Goal: Check status: Check status

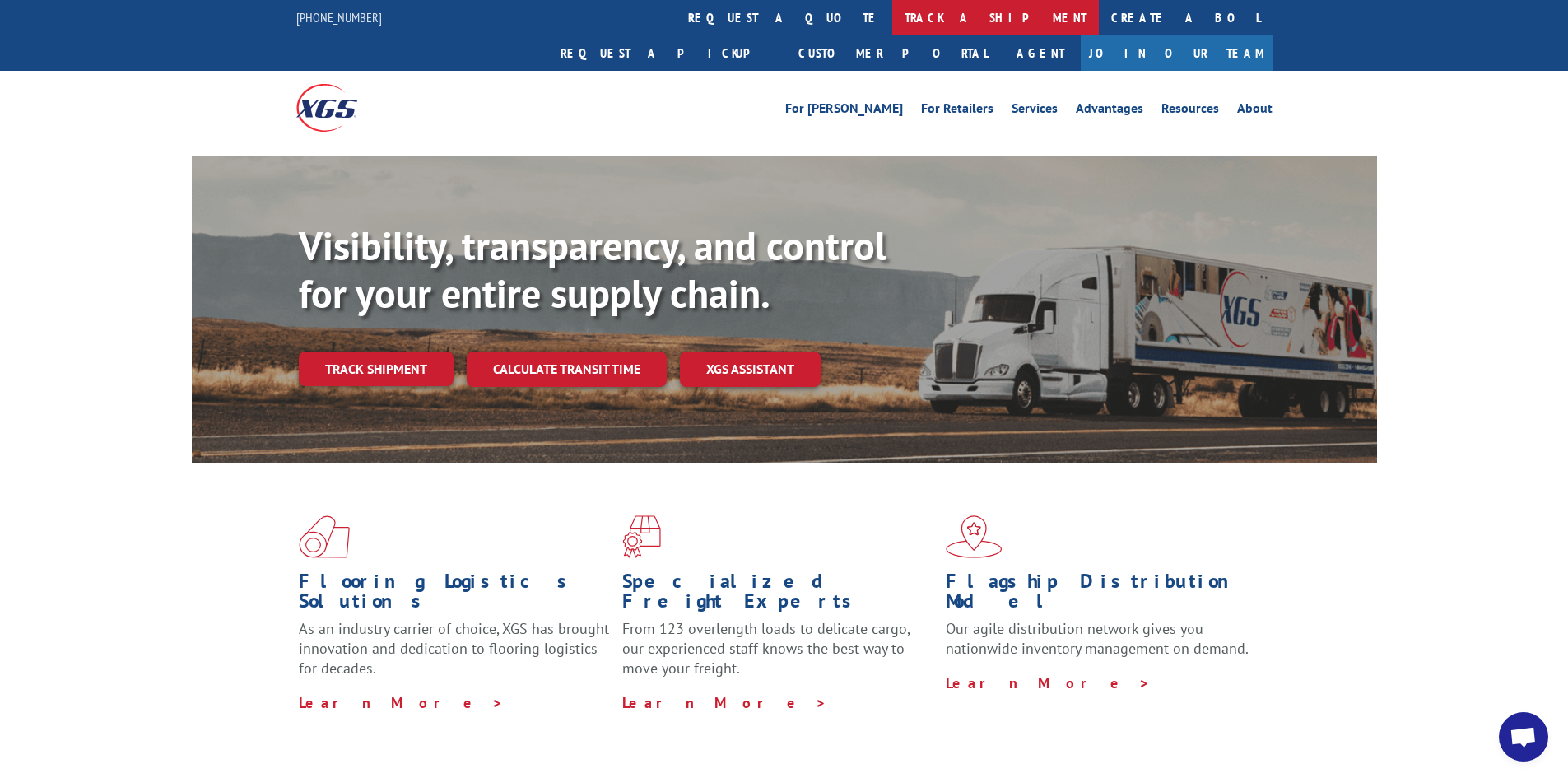
click at [892, 16] on link "track a shipment" at bounding box center [995, 18] width 207 height 36
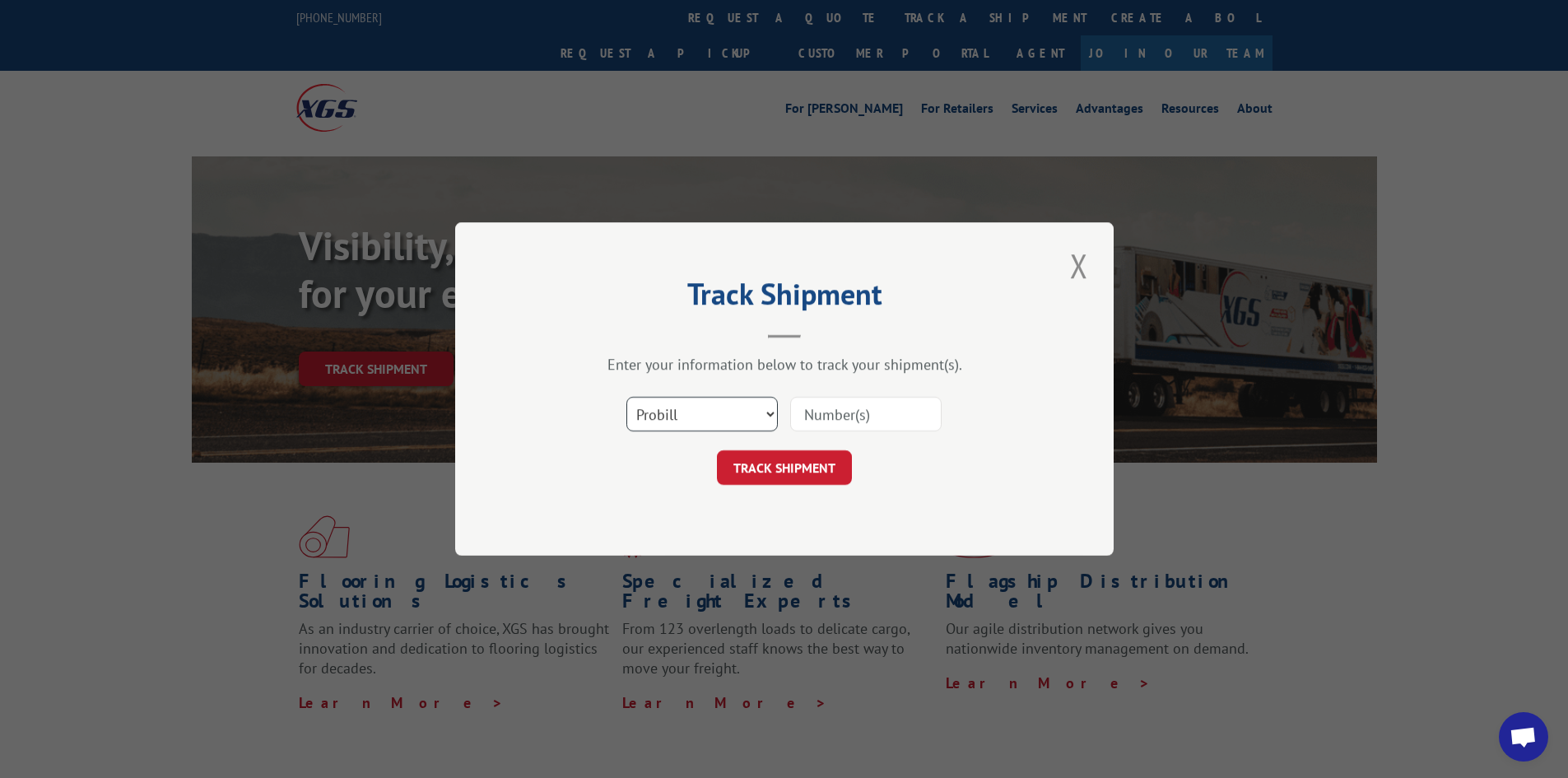
click at [753, 420] on select "Select category... Probill BOL PO" at bounding box center [702, 414] width 151 height 35
click at [739, 364] on div "Enter your information below to track your shipment(s)." at bounding box center [784, 364] width 494 height 19
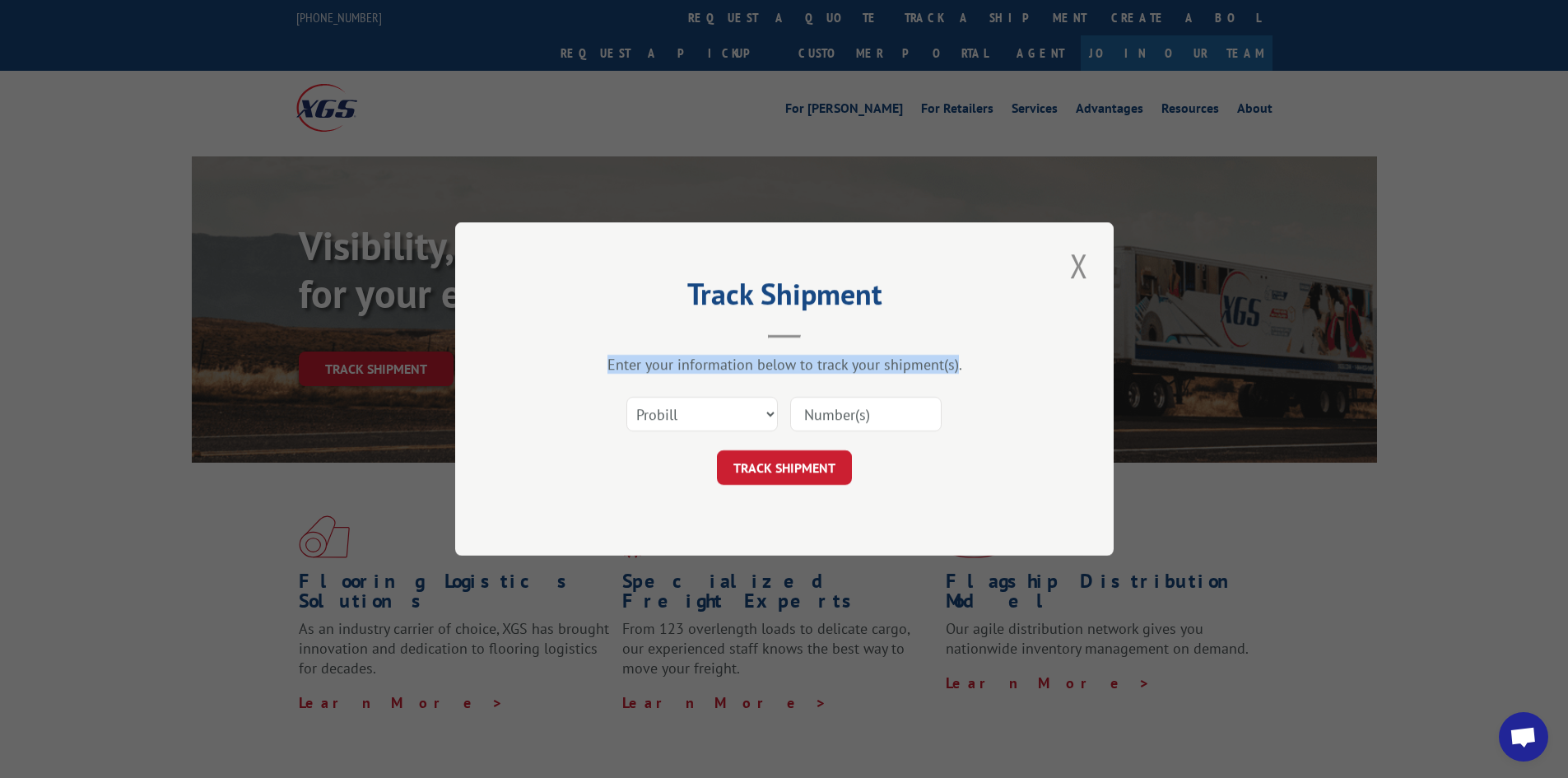
drag, startPoint x: 955, startPoint y: 366, endPoint x: 555, endPoint y: 372, distance: 400.0
click at [555, 372] on div "Enter your information below to track your shipment(s)." at bounding box center [784, 364] width 494 height 19
click at [746, 422] on select "Select category... Probill BOL PO" at bounding box center [702, 414] width 151 height 35
click at [1078, 262] on button "Close modal" at bounding box center [1080, 265] width 28 height 45
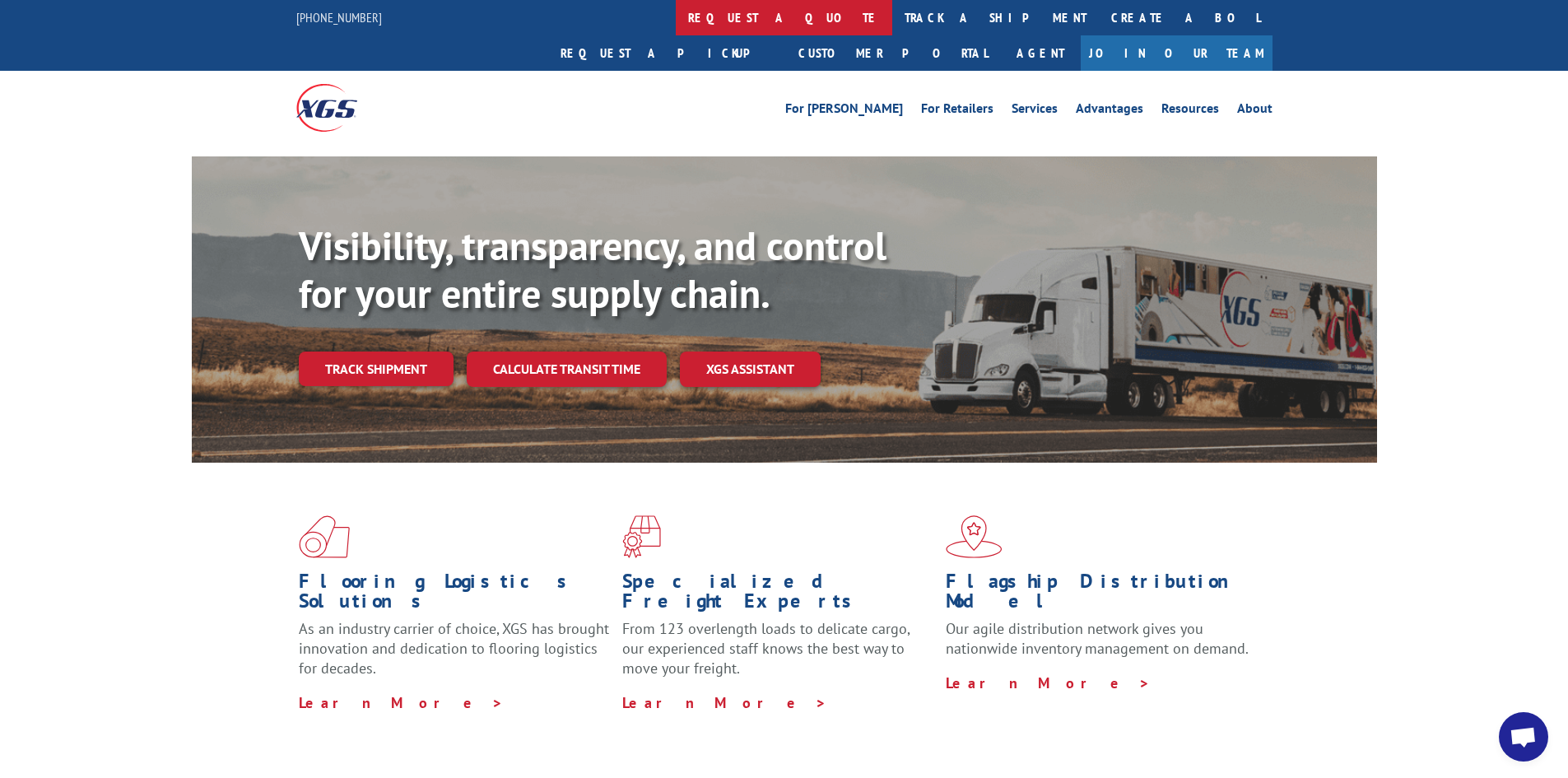
click at [676, 28] on link "request a quote" at bounding box center [784, 18] width 216 height 36
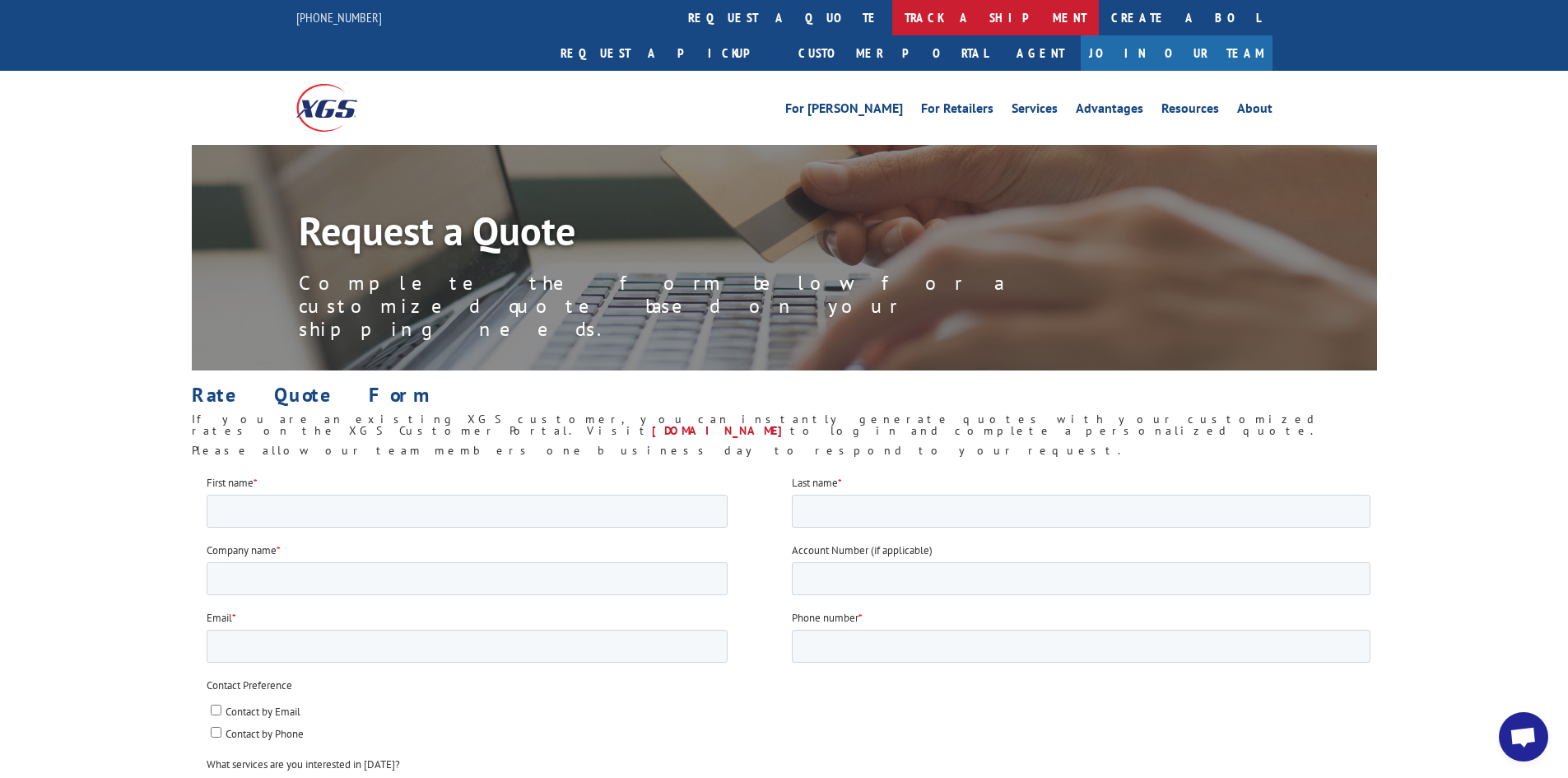
click at [892, 13] on link "track a shipment" at bounding box center [995, 18] width 207 height 36
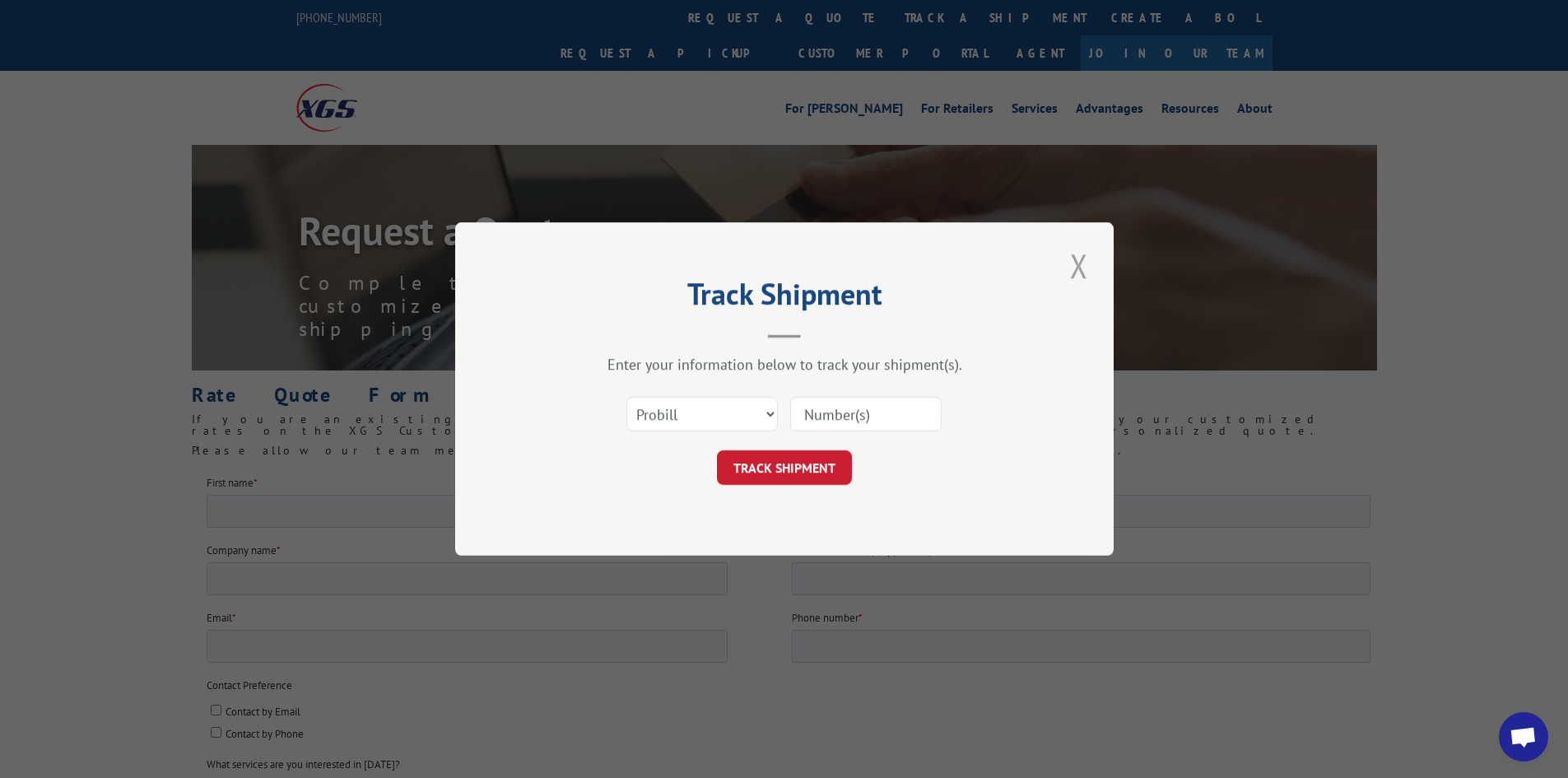
click at [1080, 275] on button "Close modal" at bounding box center [1080, 265] width 28 height 45
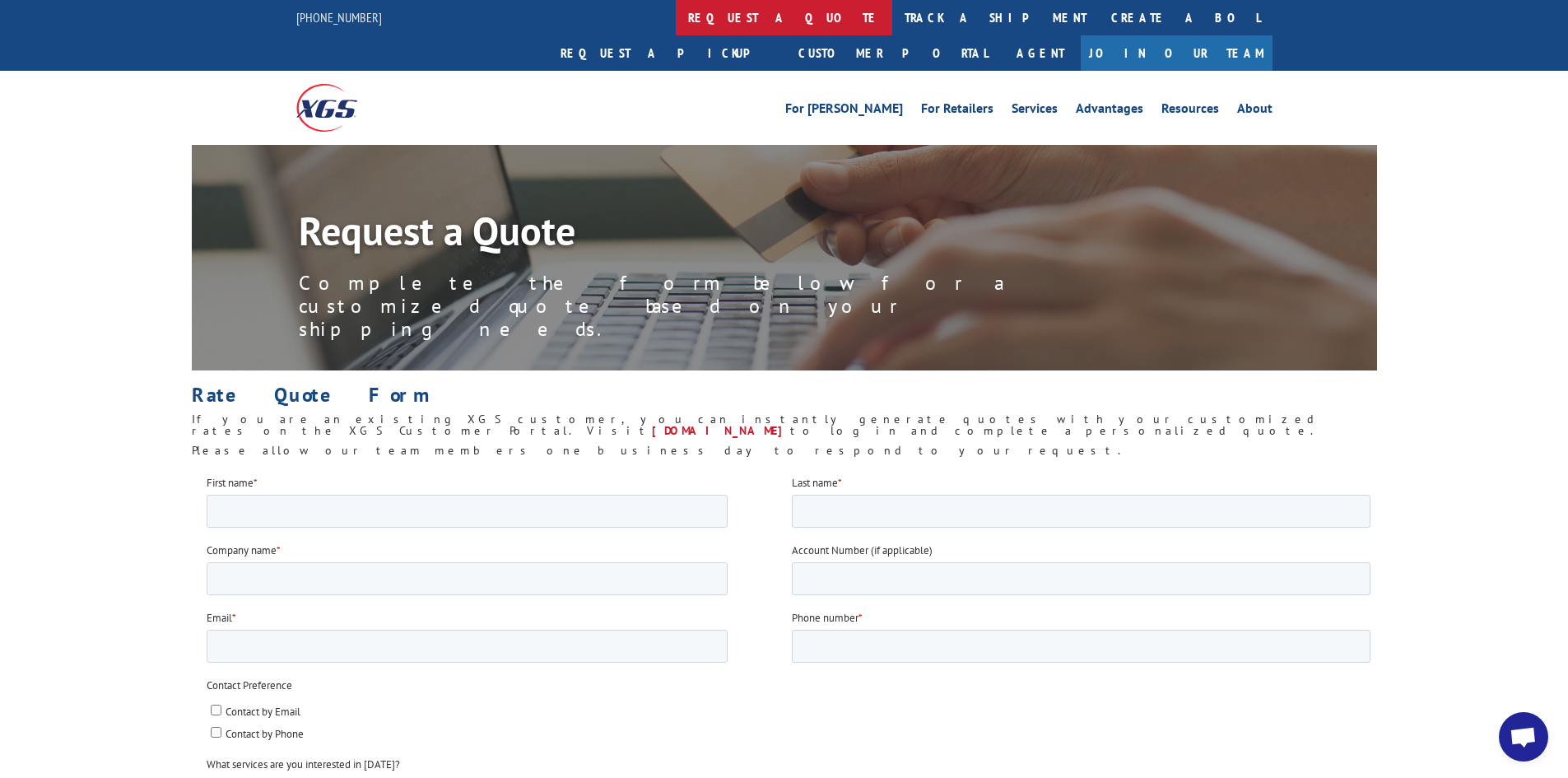
click at [676, 22] on link "request a quote" at bounding box center [784, 18] width 216 height 36
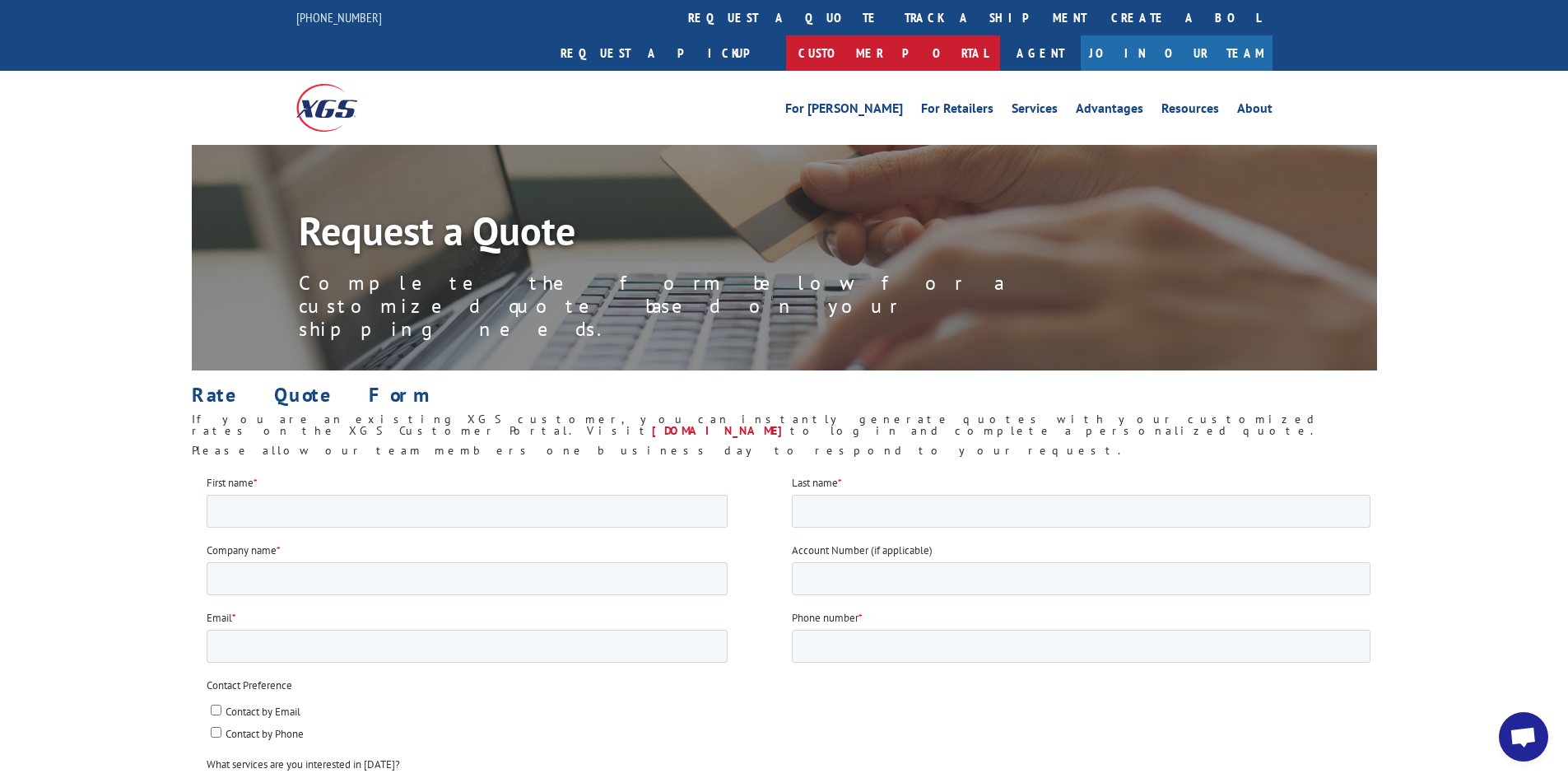
click at [1001, 36] on link "Customer Portal" at bounding box center [893, 54] width 214 height 36
